Goal: Task Accomplishment & Management: Use online tool/utility

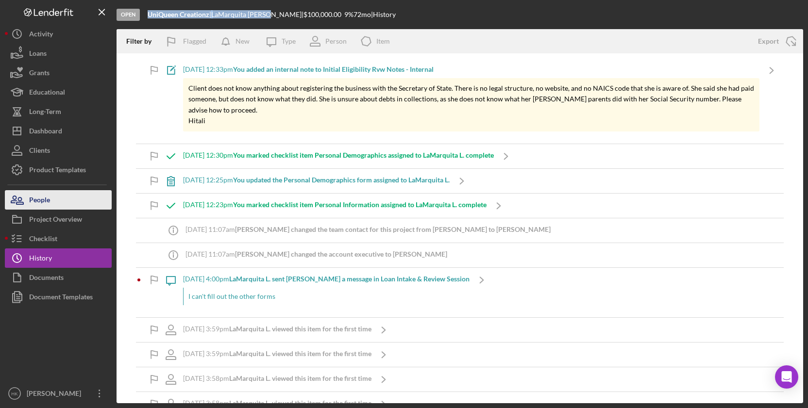
click at [78, 197] on button "People" at bounding box center [58, 199] width 107 height 19
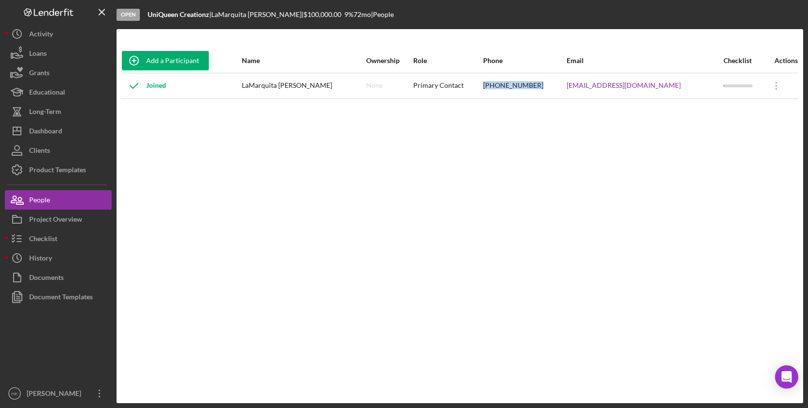
drag, startPoint x: 536, startPoint y: 84, endPoint x: 486, endPoint y: 84, distance: 50.5
click at [486, 84] on tr "Joined LaMarquita Leach None Primary Contact (651) 775-3867 blackqueen1997@iclo…" at bounding box center [459, 86] width 677 height 26
copy tr "(651) 775-3867"
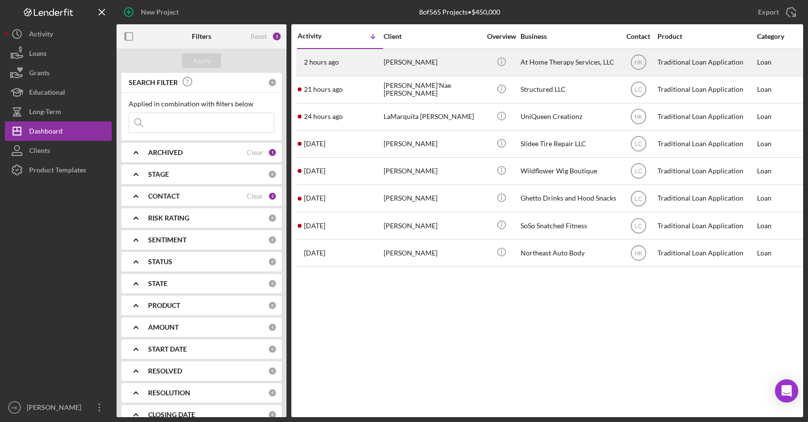
click at [464, 68] on div "[PERSON_NAME]" at bounding box center [431, 63] width 97 height 26
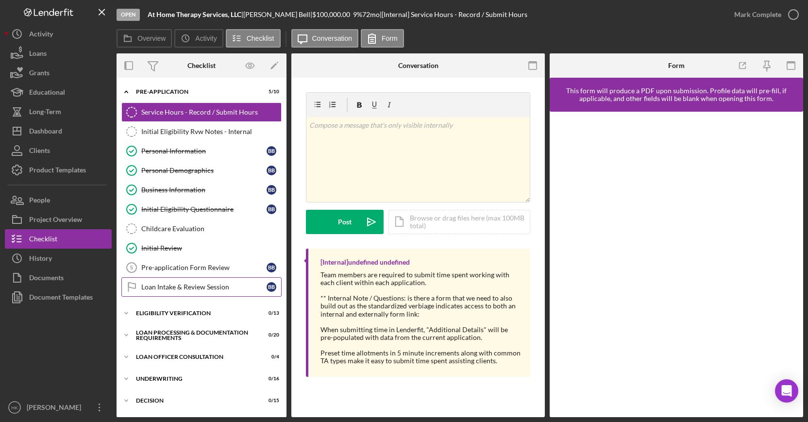
scroll to position [38, 0]
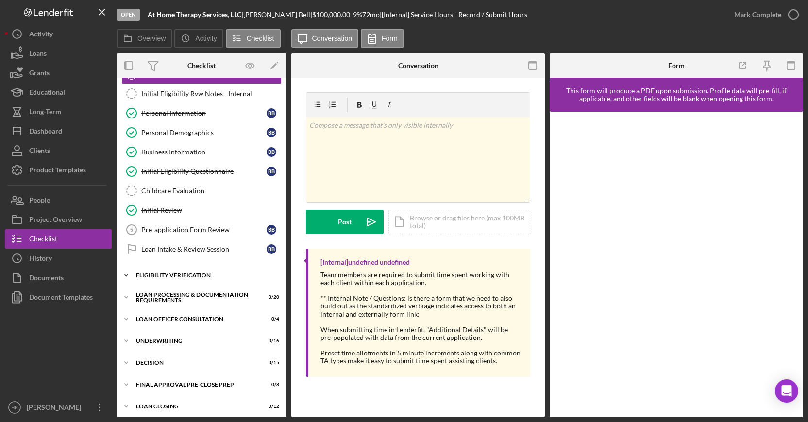
click at [195, 283] on div "Icon/Expander Eligibility Verification 0 / 13" at bounding box center [201, 275] width 170 height 19
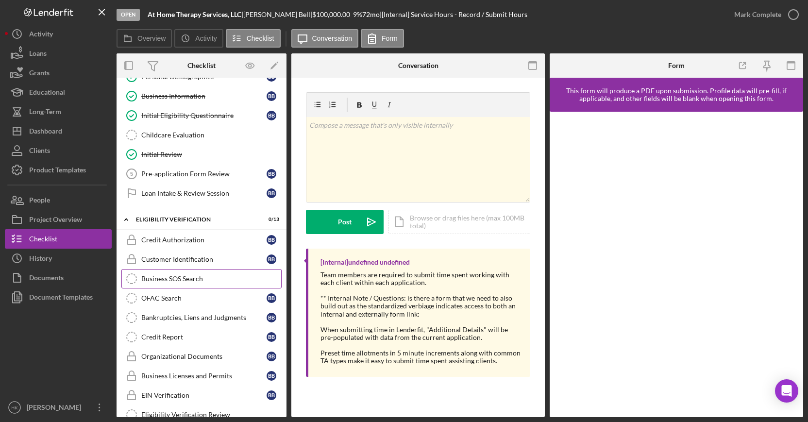
scroll to position [94, 0]
click at [213, 233] on link "Credit Authorization Credit Authorization B B" at bounding box center [201, 239] width 160 height 19
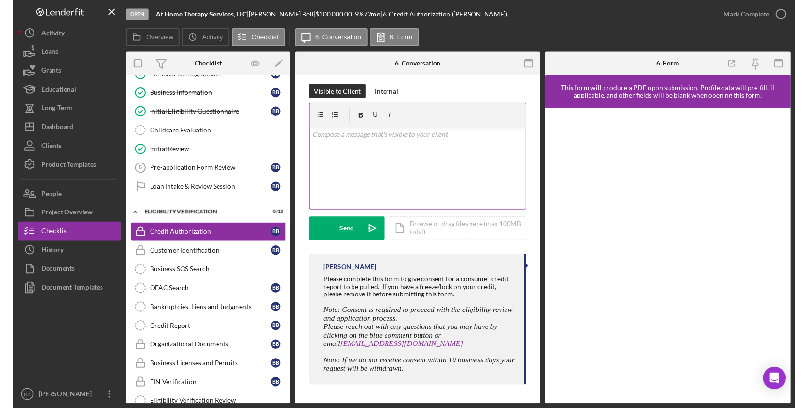
scroll to position [140, 0]
